Goal: Use online tool/utility: Utilize a website feature to perform a specific function

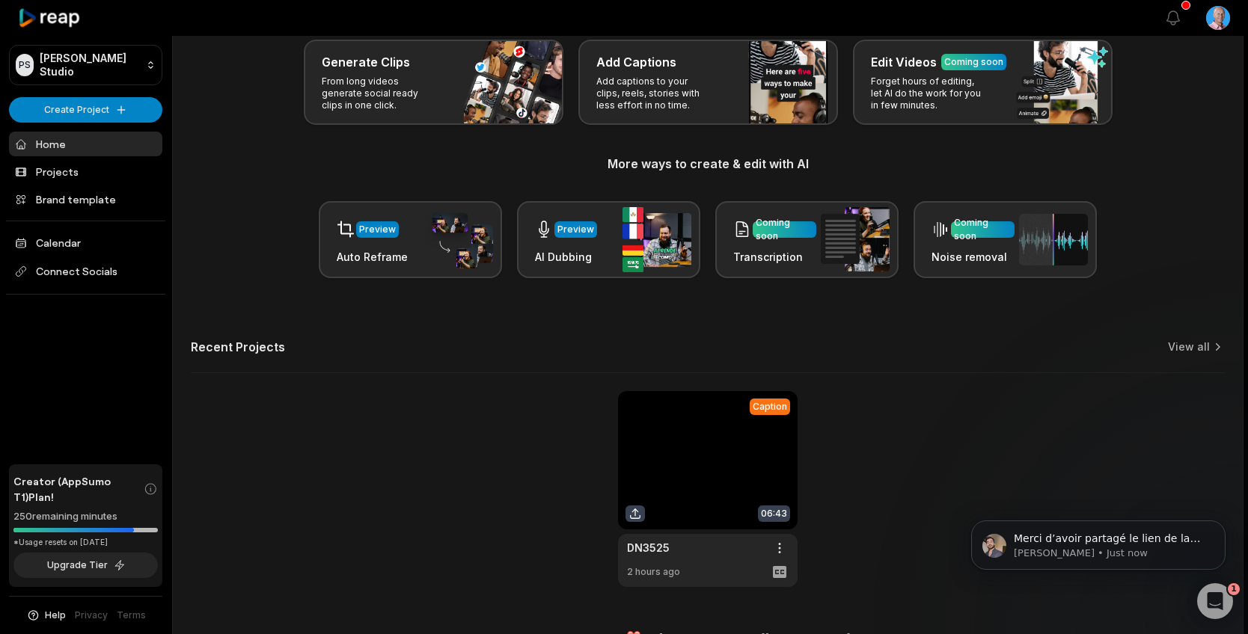
scroll to position [112, 0]
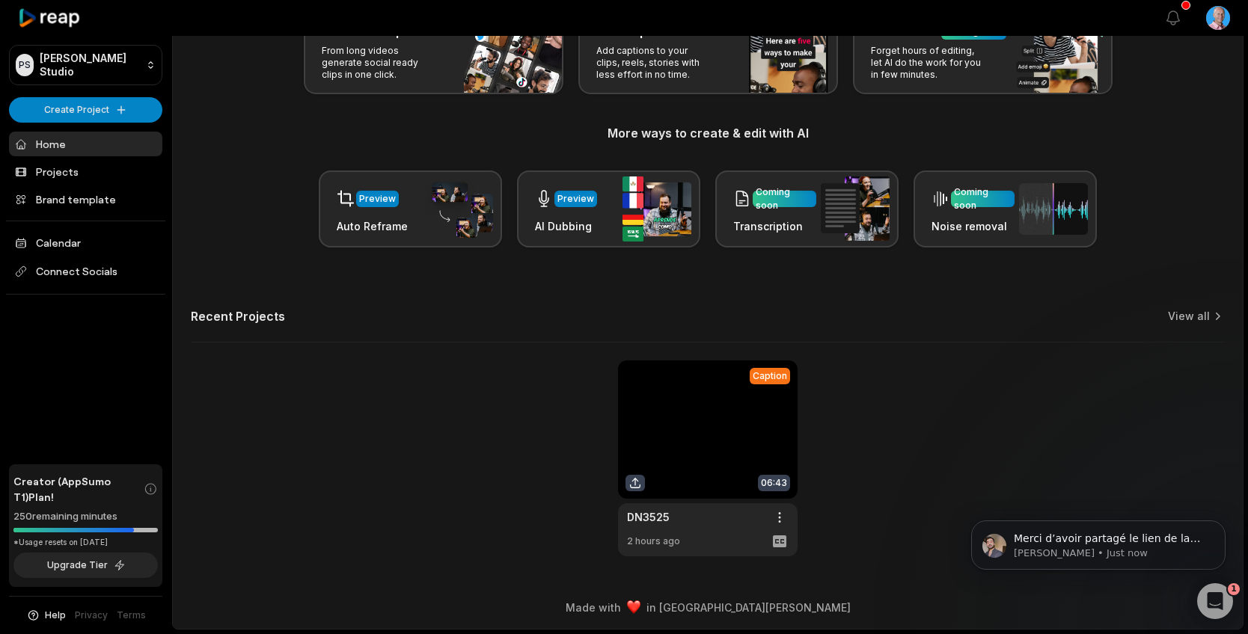
click at [699, 455] on link at bounding box center [708, 459] width 180 height 196
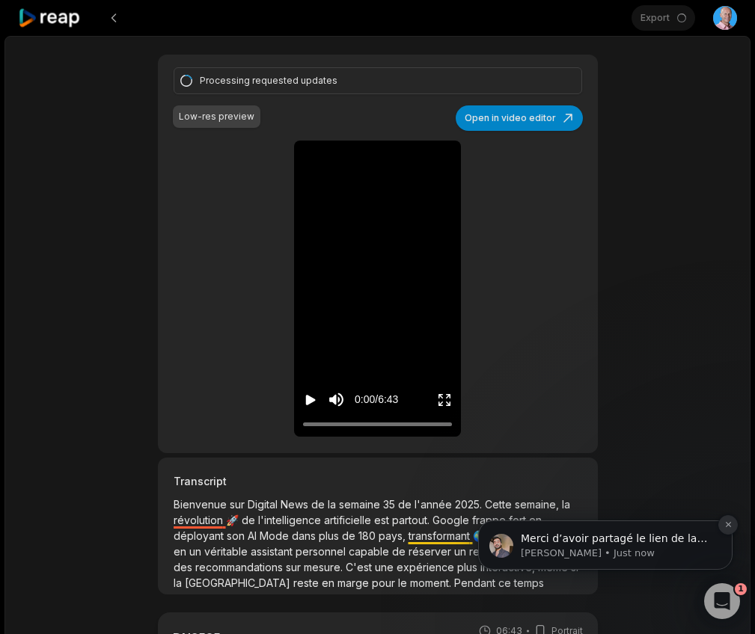
click at [728, 526] on icon "Dismiss notification" at bounding box center [727, 524] width 5 height 5
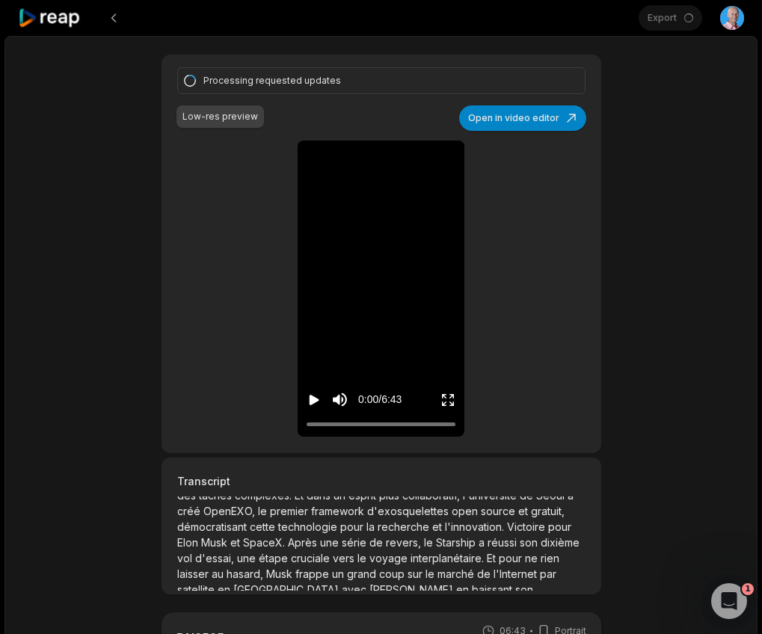
scroll to position [707, 0]
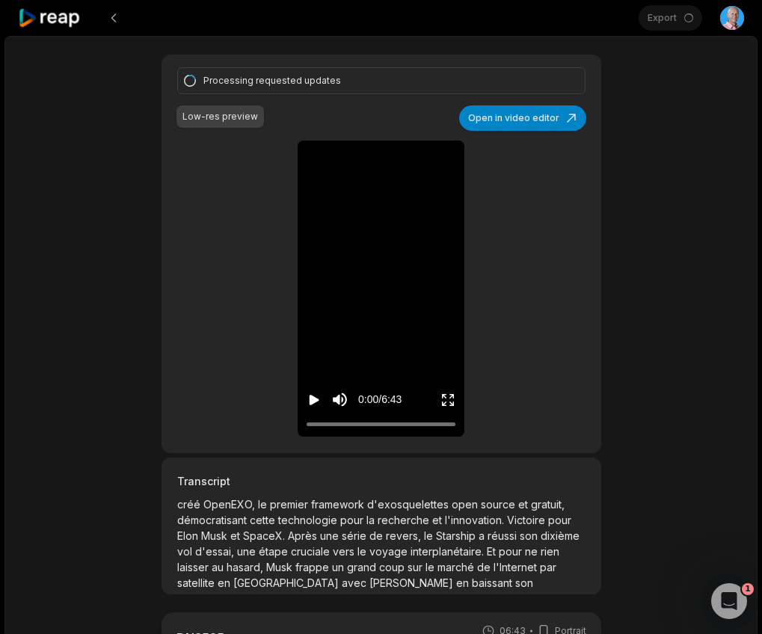
scroll to position [112, 0]
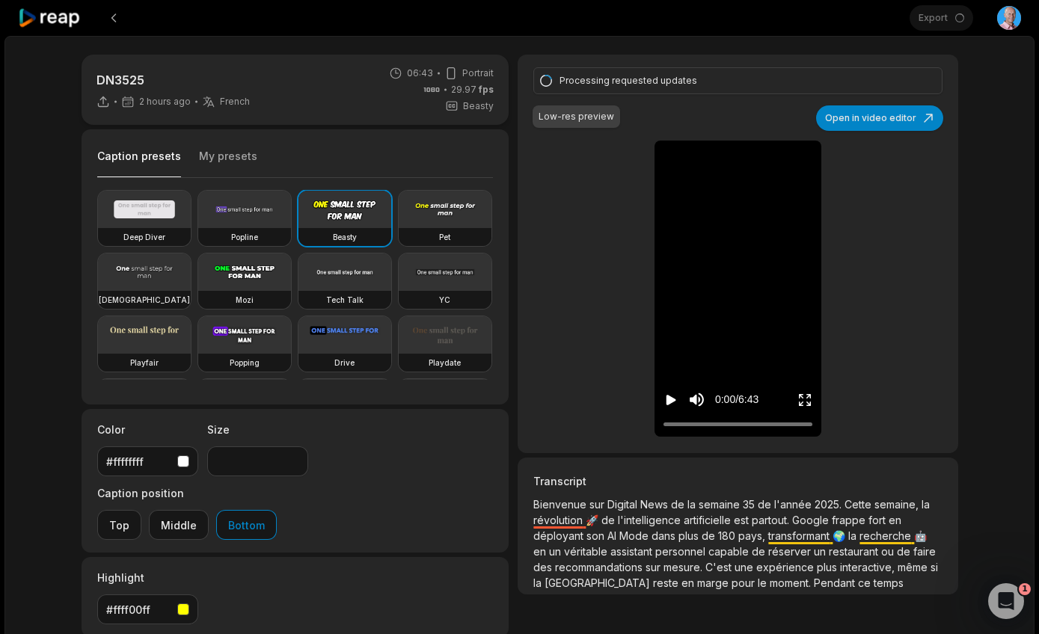
click at [754, 280] on div "DN3525 2 hours ago French fr 06:43 Portrait 29.97 fps Beasty Caption presets My…" at bounding box center [520, 413] width 907 height 717
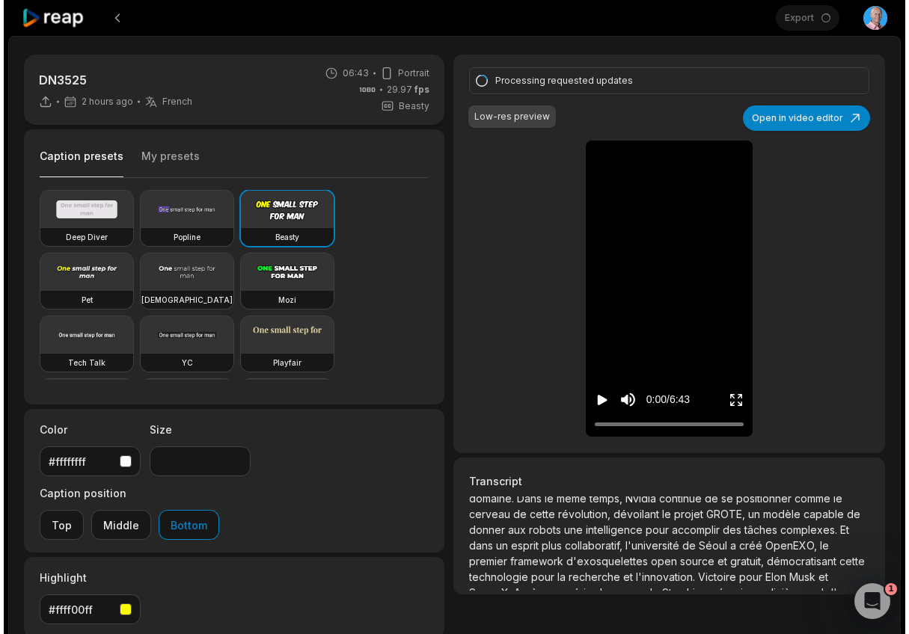
scroll to position [892, 0]
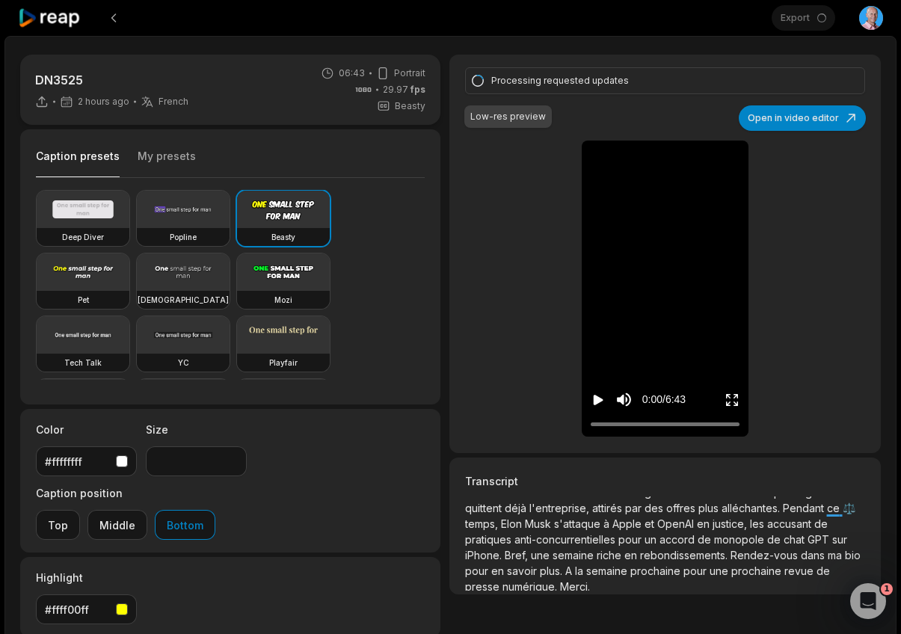
click at [589, 399] on div "0:00 / 6:43" at bounding box center [665, 396] width 167 height 81
click at [598, 400] on icon "Pause video" at bounding box center [598, 400] width 15 height 15
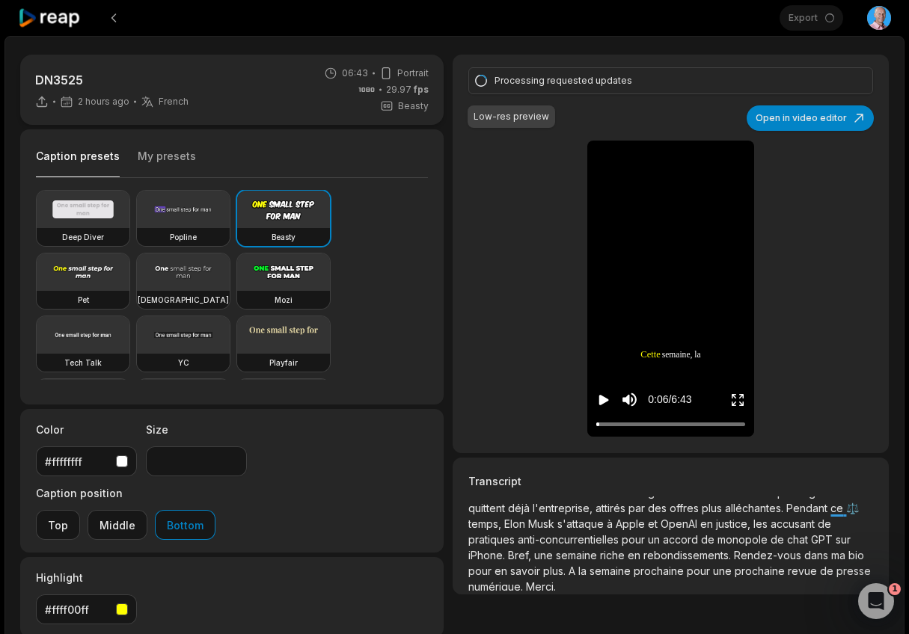
scroll to position [876, 0]
